Goal: Information Seeking & Learning: Learn about a topic

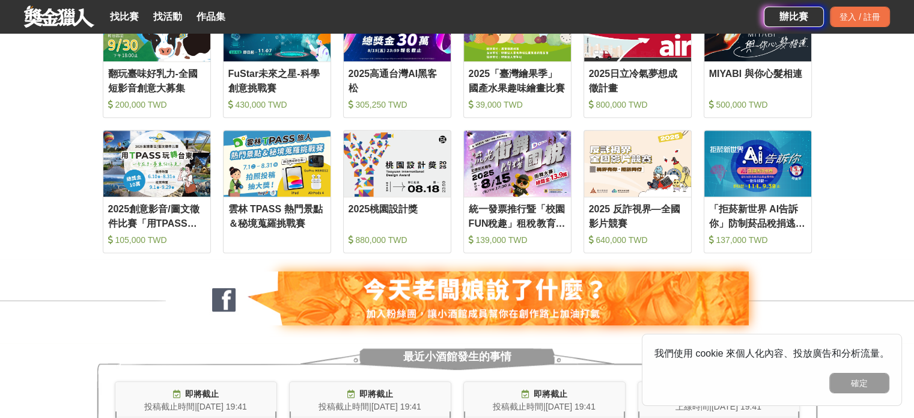
scroll to position [541, 0]
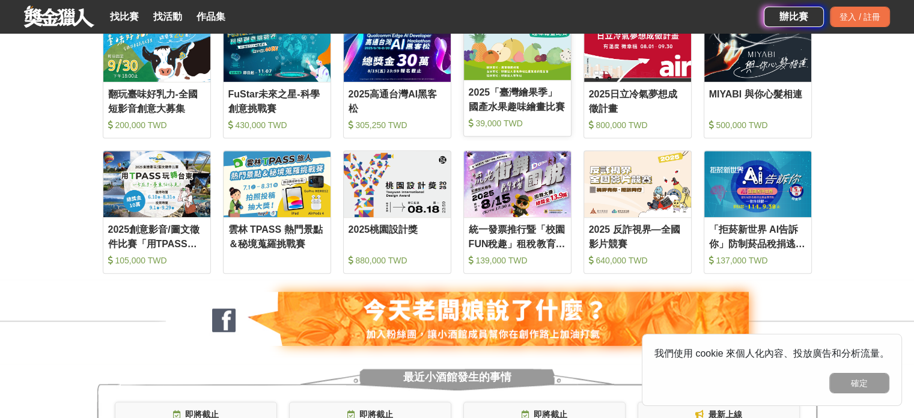
click at [475, 96] on div "2025「臺灣繪果季」國產水果趣味繪畫比賽" at bounding box center [517, 98] width 97 height 27
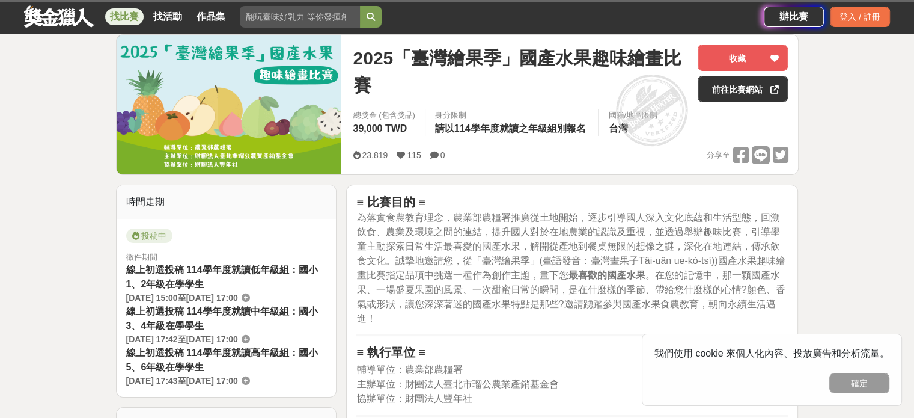
scroll to position [60, 0]
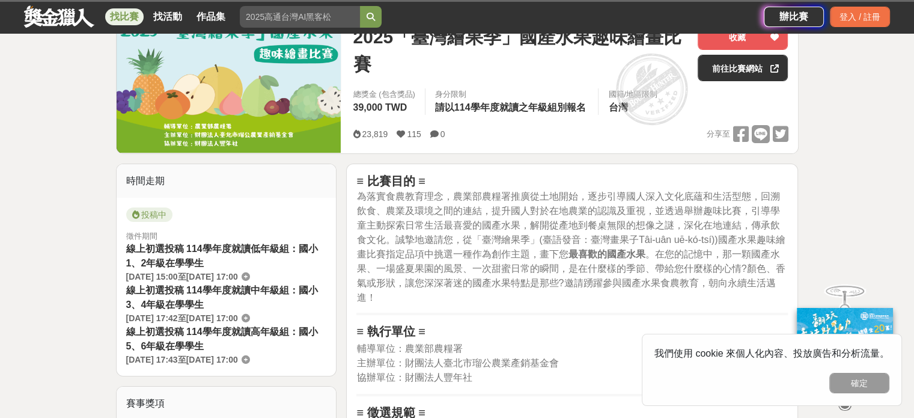
click at [375, 186] on strong "≡ 比賽目的 ≡" at bounding box center [390, 180] width 68 height 13
drag, startPoint x: 375, startPoint y: 186, endPoint x: 364, endPoint y: 223, distance: 38.8
click at [364, 223] on h2 "≡ 比賽目的 ≡ 為落實食農教育理念，農業部農糧署推廣從土地開始，逐步引導國人深入文化底蘊和生活型態，回溯飲食、農業及環境之間的連結，提升國人對於在地農業的認…" at bounding box center [571, 239] width 431 height 130
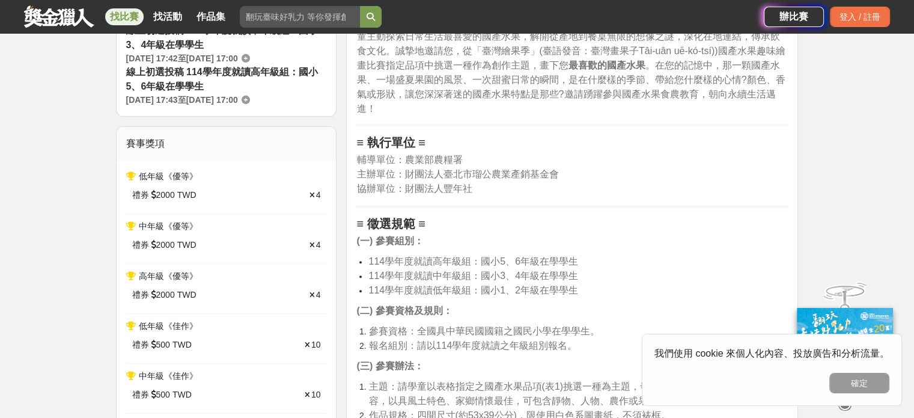
scroll to position [481, 0]
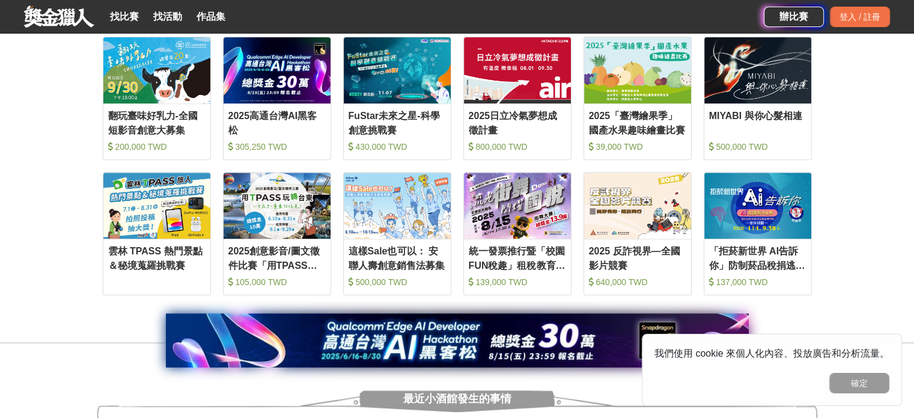
scroll to position [541, 0]
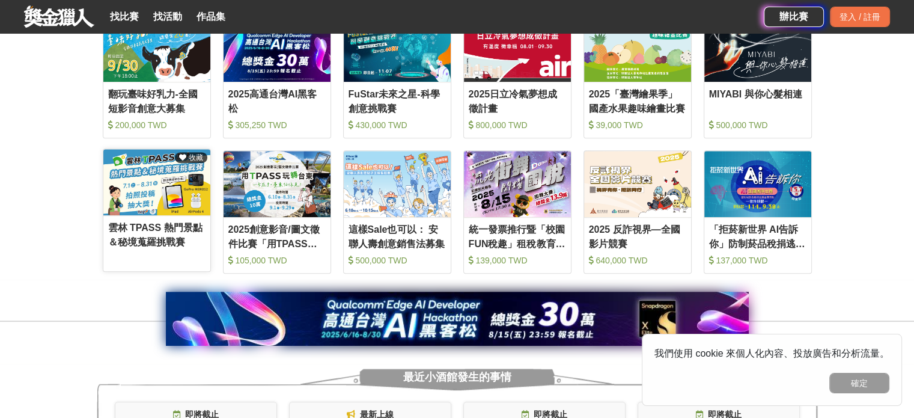
click at [132, 202] on img at bounding box center [156, 182] width 107 height 66
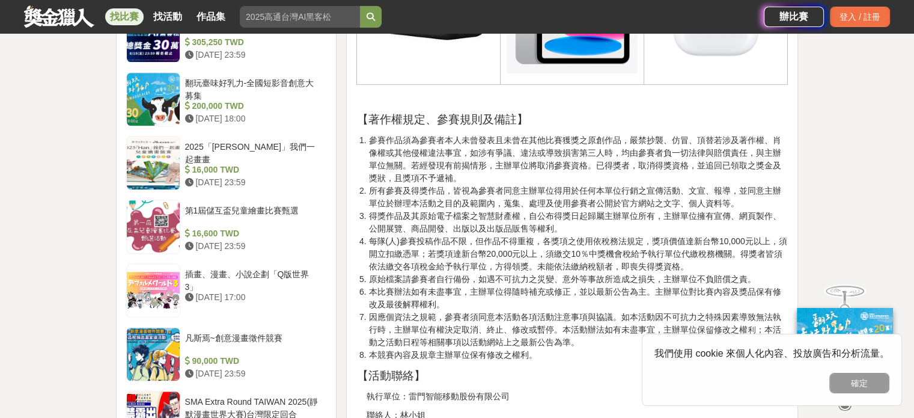
scroll to position [961, 0]
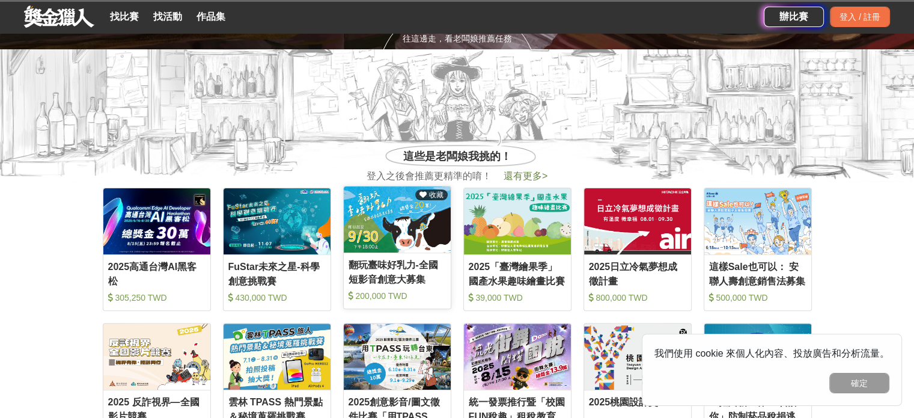
scroll to position [360, 0]
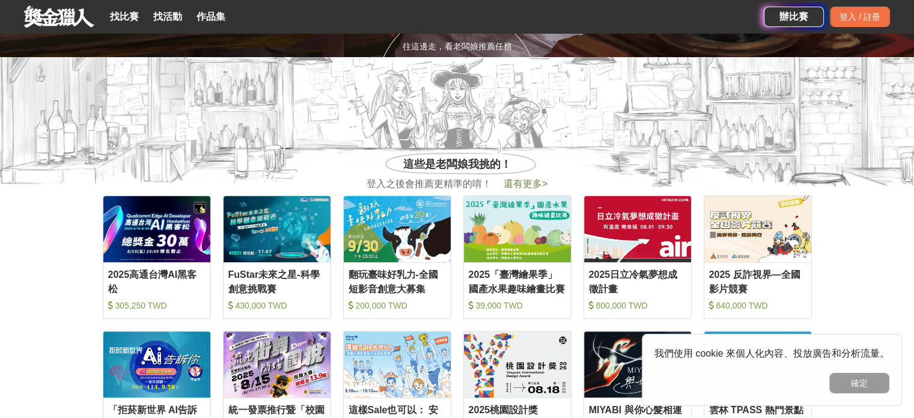
click at [522, 183] on span "還有更多 >" at bounding box center [525, 183] width 44 height 10
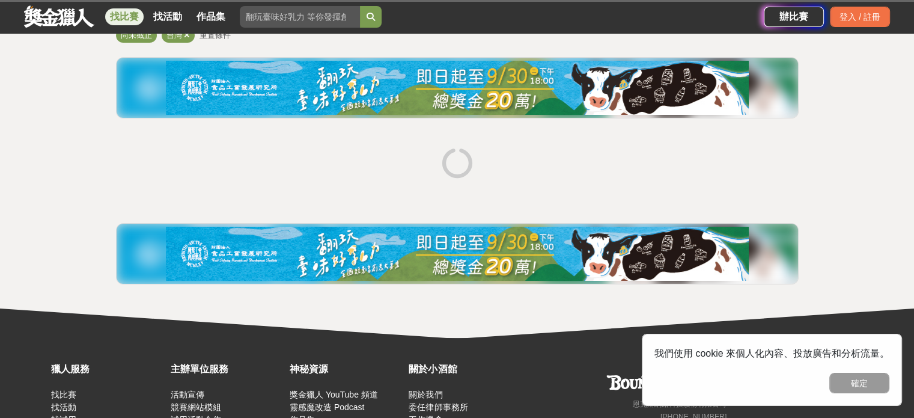
scroll to position [180, 0]
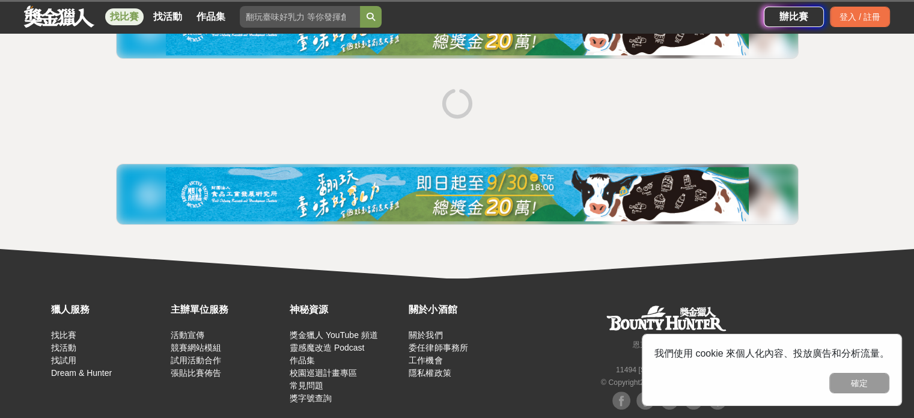
click at [368, 192] on img at bounding box center [457, 194] width 583 height 54
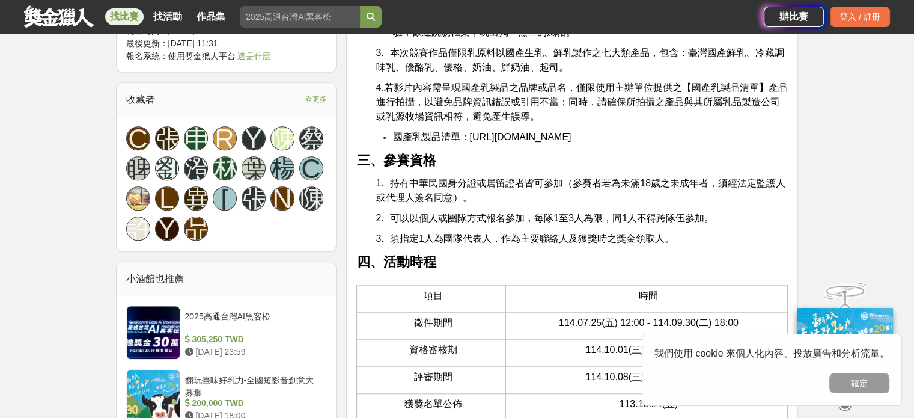
scroll to position [1322, 0]
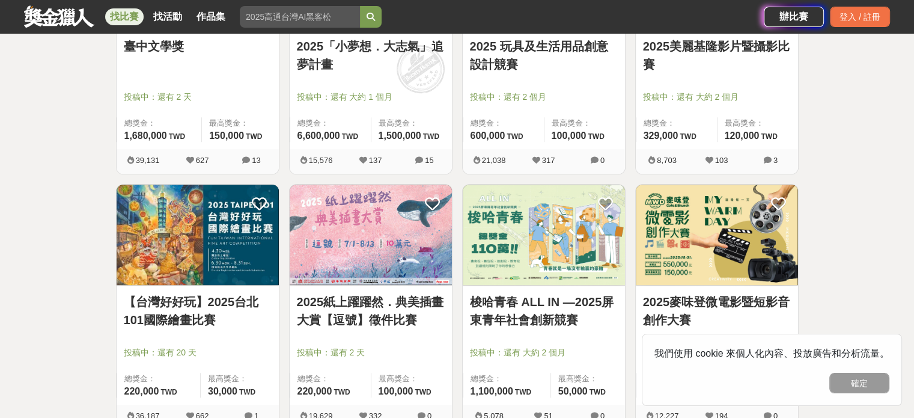
scroll to position [901, 0]
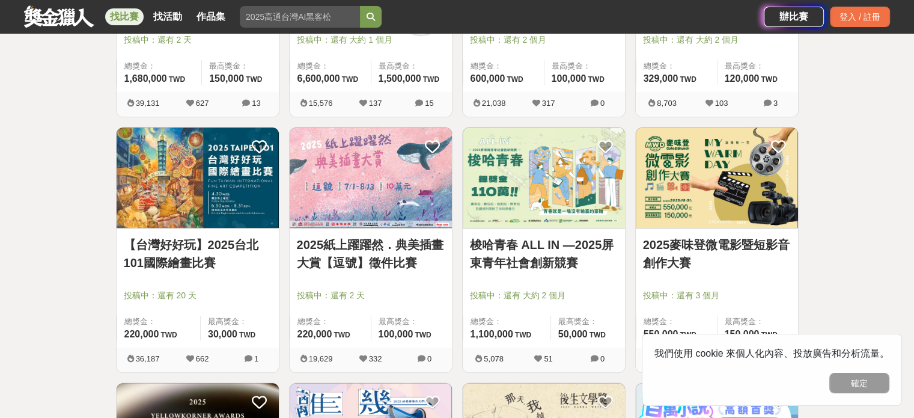
click at [329, 252] on link "2025紙上躍躍然．典美插畫大賞【逗號】徵件比賽" at bounding box center [371, 254] width 148 height 36
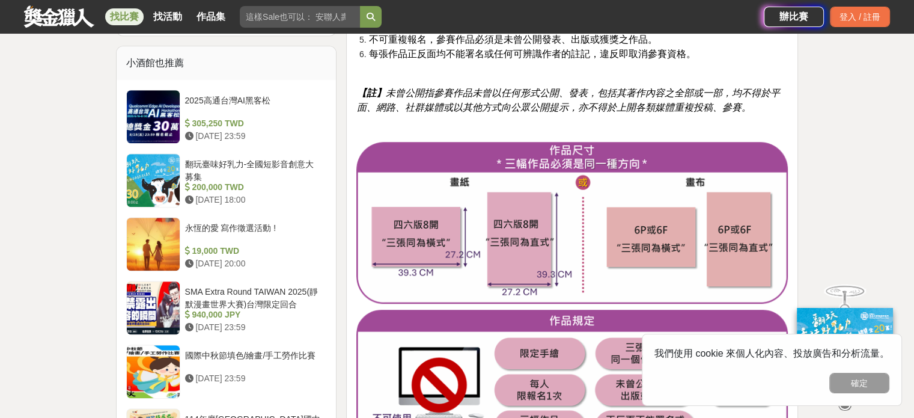
scroll to position [1202, 0]
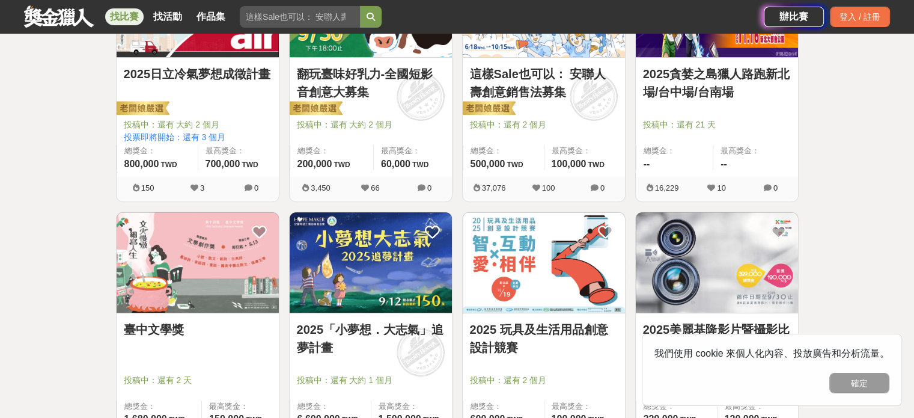
scroll to position [541, 0]
